Goal: Task Accomplishment & Management: Use online tool/utility

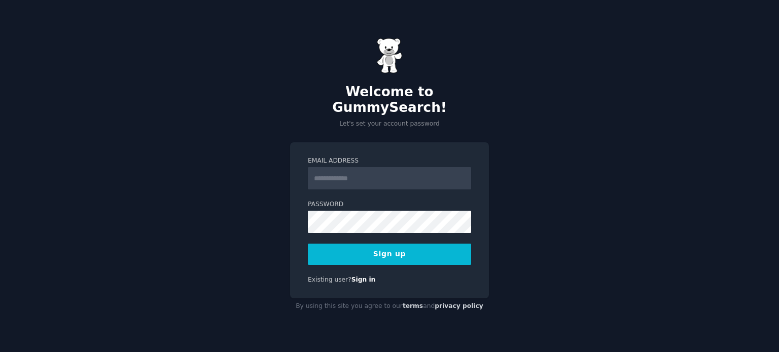
drag, startPoint x: 0, startPoint y: 0, endPoint x: 372, endPoint y: 170, distance: 409.1
click at [372, 170] on input "Email Address" at bounding box center [389, 178] width 163 height 22
type input "**********"
click at [398, 247] on button "Sign up" at bounding box center [389, 254] width 163 height 21
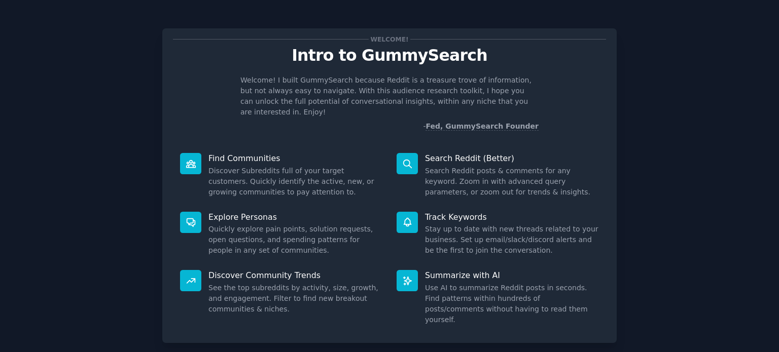
click at [671, 206] on div "Welcome! Intro to GummySearch Welcome! I built GummySearch because Reddit is a …" at bounding box center [389, 209] width 750 height 390
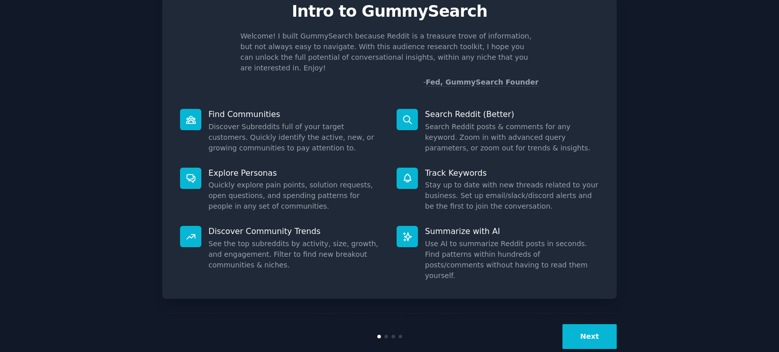
click at [600, 325] on button "Next" at bounding box center [589, 337] width 54 height 25
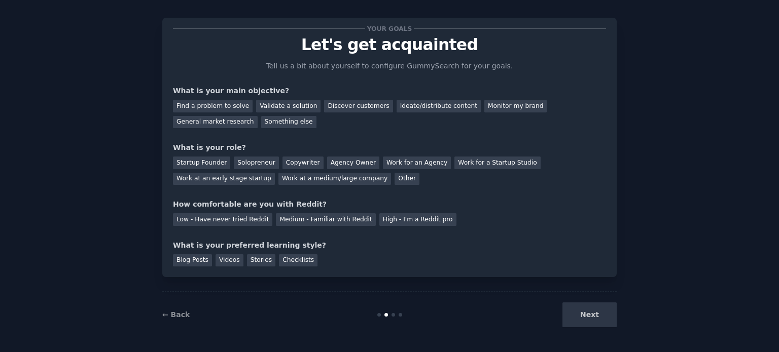
scroll to position [10, 0]
click at [600, 314] on div "Next" at bounding box center [541, 315] width 152 height 25
click at [258, 117] on div "General market research" at bounding box center [215, 123] width 85 height 13
click at [351, 106] on div "Discover customers" at bounding box center [358, 106] width 68 height 13
click at [395, 182] on div "Other" at bounding box center [407, 179] width 25 height 13
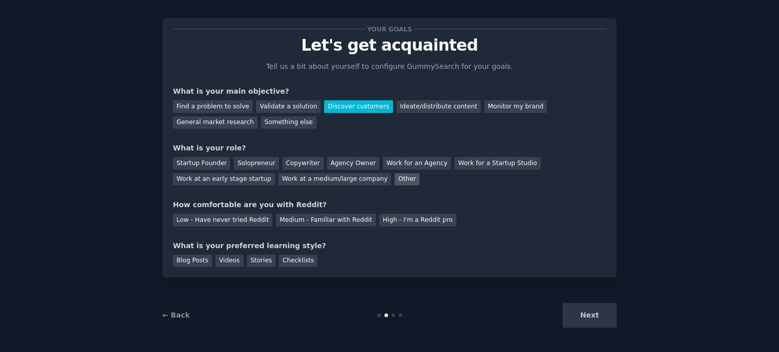
scroll to position [44, 0]
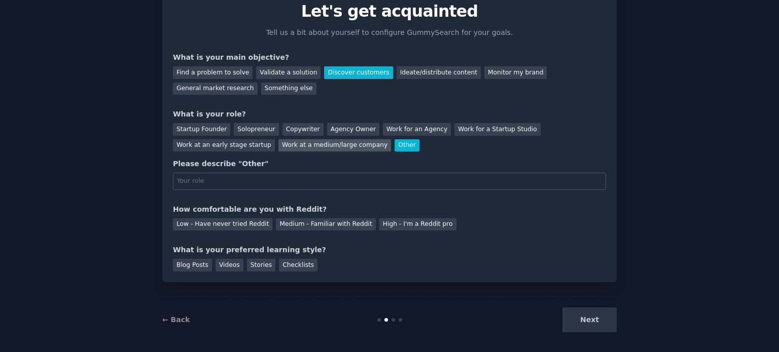
click at [278, 144] on div "Work at a medium/large company" at bounding box center [334, 145] width 113 height 13
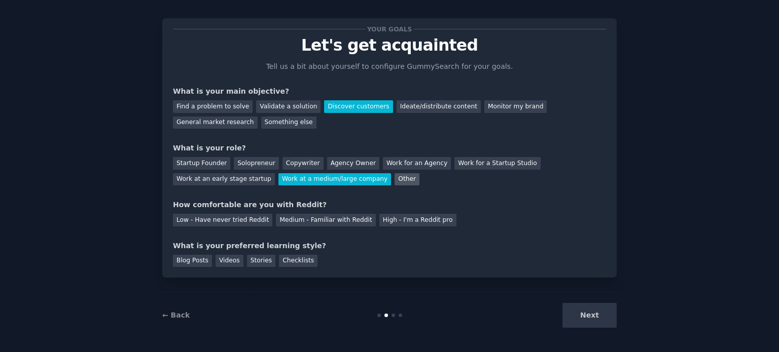
click at [395, 182] on div "Other" at bounding box center [407, 179] width 25 height 13
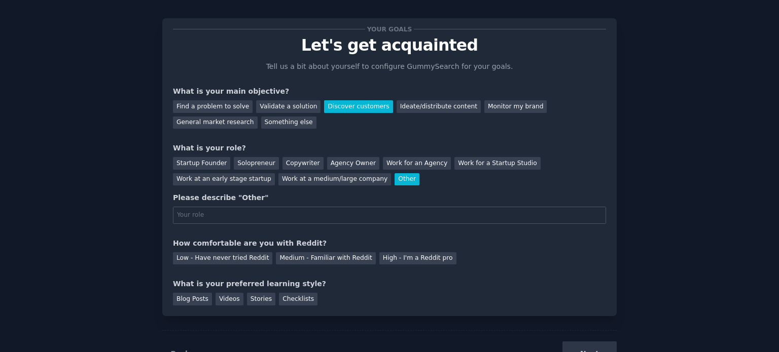
scroll to position [44, 0]
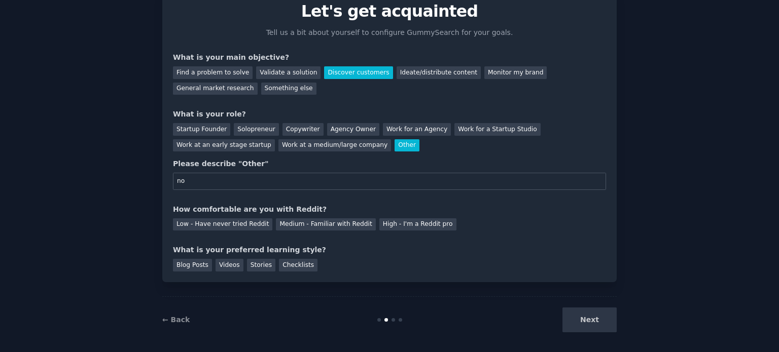
type input "n"
click at [235, 126] on div "Solopreneur" at bounding box center [256, 129] width 45 height 13
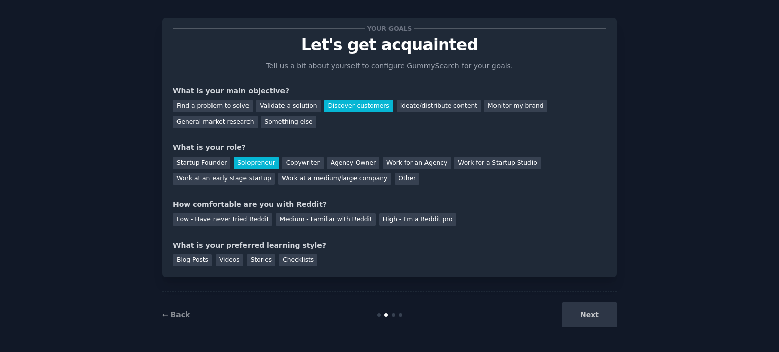
scroll to position [10, 0]
click at [276, 220] on div "Medium - Familiar with Reddit" at bounding box center [325, 220] width 99 height 13
click at [188, 262] on div "Blog Posts" at bounding box center [192, 261] width 39 height 13
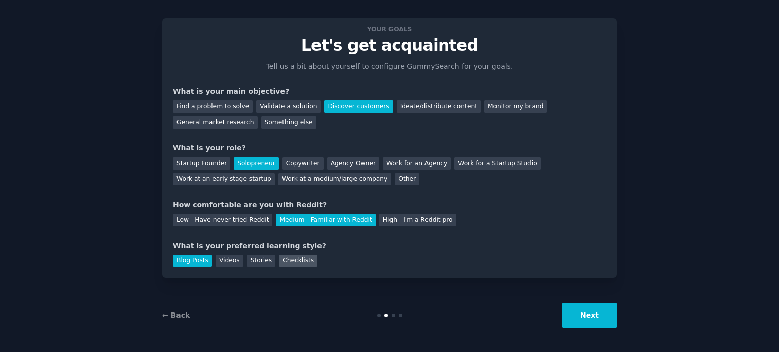
click at [290, 262] on div "Checklists" at bounding box center [298, 261] width 39 height 13
click at [584, 308] on button "Next" at bounding box center [589, 315] width 54 height 25
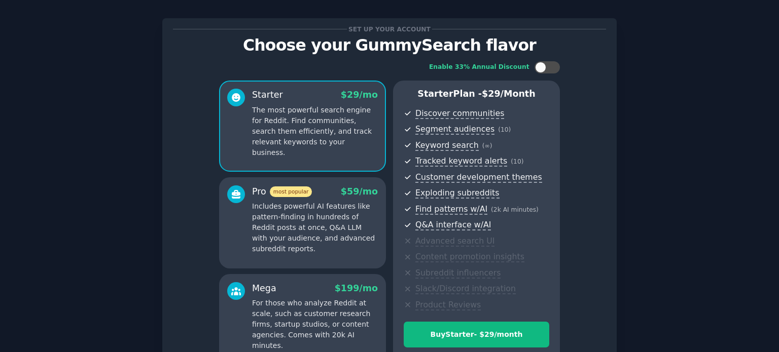
scroll to position [119, 0]
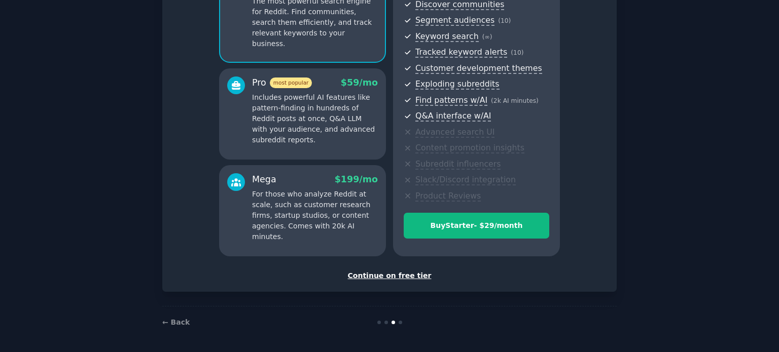
click at [398, 275] on div "Continue on free tier" at bounding box center [389, 276] width 433 height 11
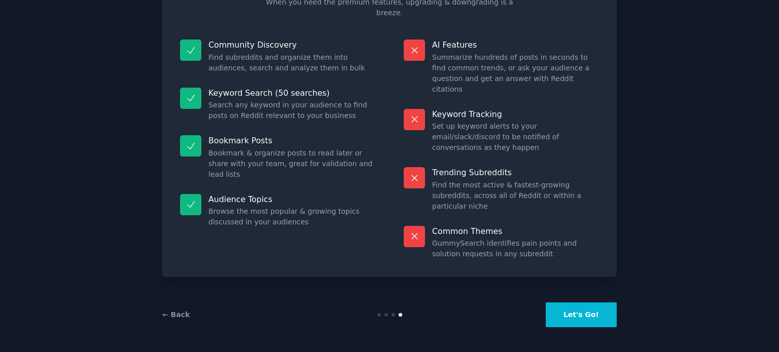
scroll to position [42, 0]
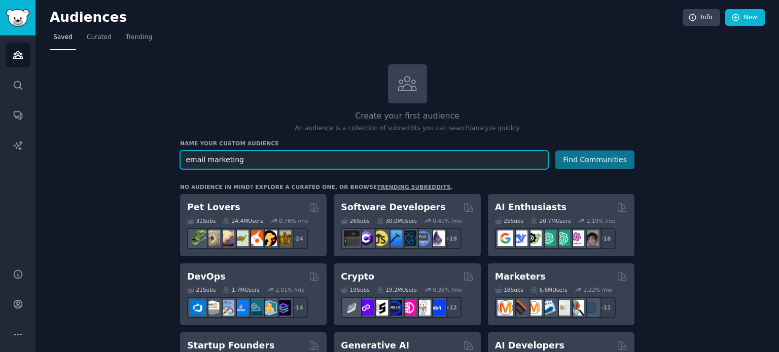
type input "email marketing"
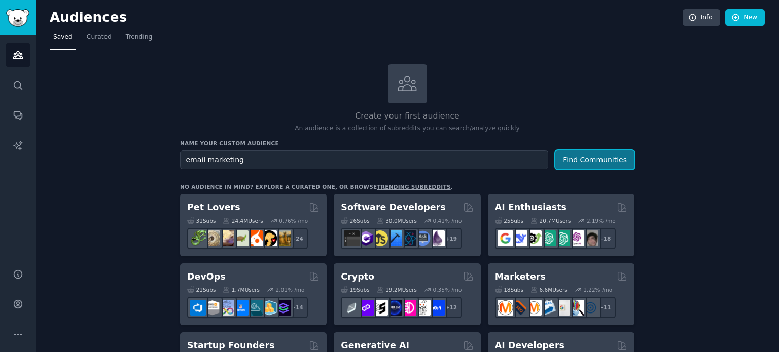
click at [576, 161] on button "Find Communities" at bounding box center [594, 160] width 79 height 19
